Goal: Information Seeking & Learning: Learn about a topic

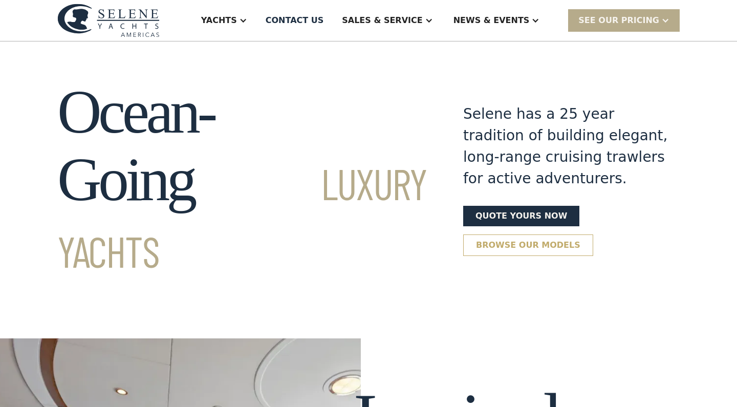
click at [502, 234] on link "Browse our models" at bounding box center [528, 244] width 130 height 21
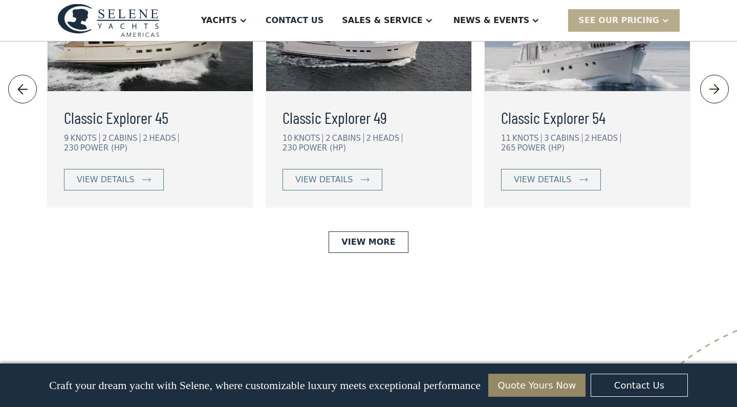
scroll to position [2390, 0]
click at [369, 231] on link "View More" at bounding box center [367, 241] width 79 height 21
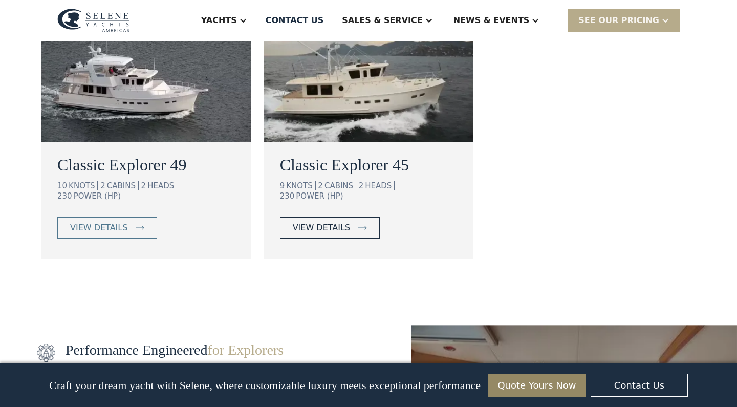
scroll to position [909, 0]
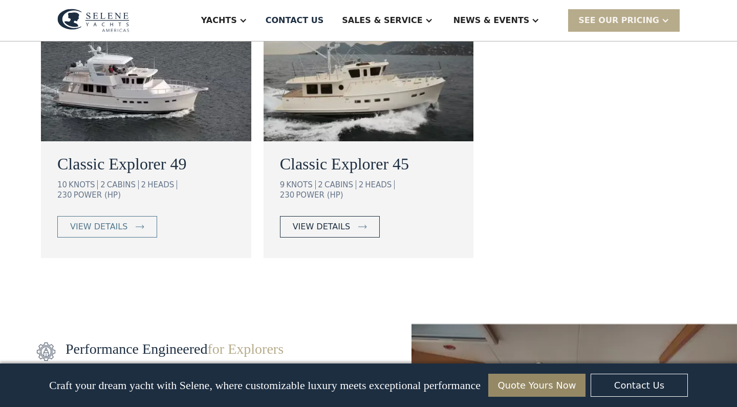
click at [330, 220] on div "view details" at bounding box center [321, 226] width 57 height 12
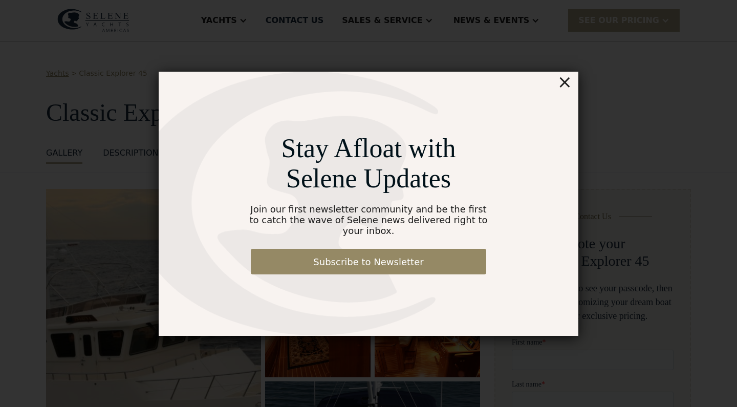
click at [565, 87] on div "×" at bounding box center [564, 82] width 15 height 20
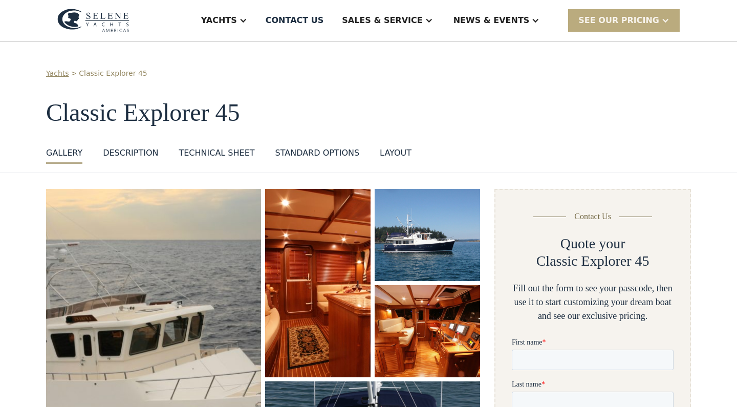
click at [663, 19] on div at bounding box center [665, 20] width 8 height 8
click at [495, 116] on h1 "Classic Explorer 45" at bounding box center [368, 112] width 644 height 27
click at [400, 88] on div "Yachts > Classic Explorer 45 Classic Explorer 45 GALLERY GALLERY VIRTUAL TOUR D…" at bounding box center [368, 116] width 644 height 96
